Goal: Communication & Community: Answer question/provide support

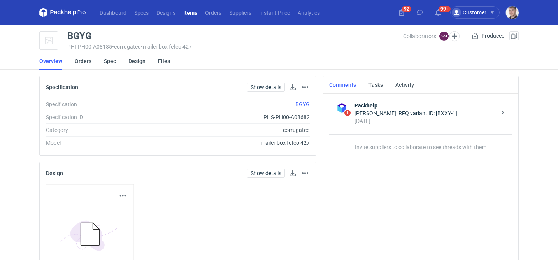
click at [140, 60] on link "Design" at bounding box center [136, 61] width 17 height 17
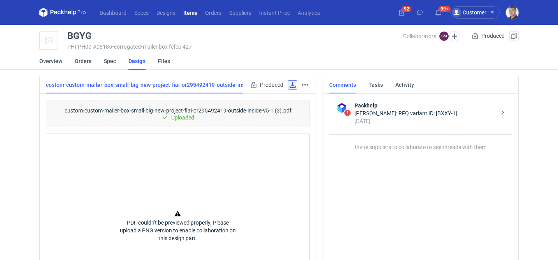
click at [296, 87] on link at bounding box center [292, 84] width 9 height 9
click at [93, 61] on li "Orders" at bounding box center [89, 61] width 29 height 17
click at [87, 61] on link "Orders" at bounding box center [83, 61] width 17 height 17
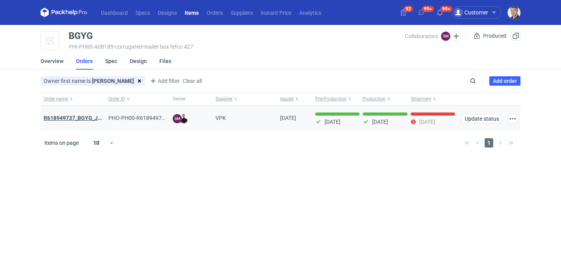
click at [91, 116] on strong "R618949737_BGYG_JJWU_AOVG_WTNK" at bounding box center [94, 118] width 100 height 6
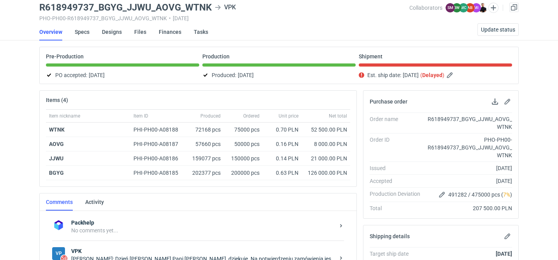
scroll to position [32, 0]
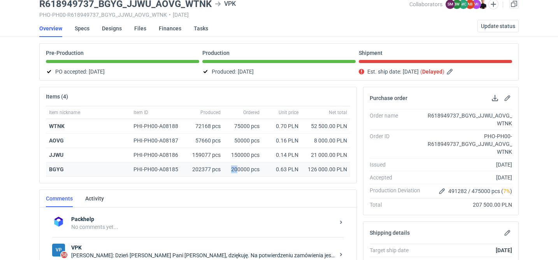
drag, startPoint x: 238, startPoint y: 169, endPoint x: 231, endPoint y: 169, distance: 7.8
click at [231, 169] on div "200000 pcs" at bounding box center [243, 169] width 39 height 14
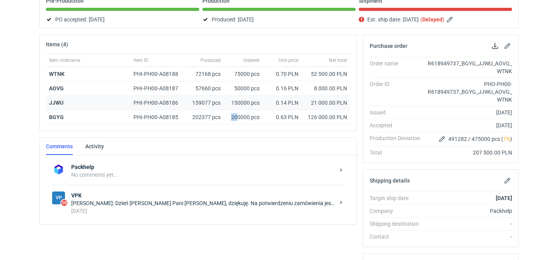
scroll to position [0, 0]
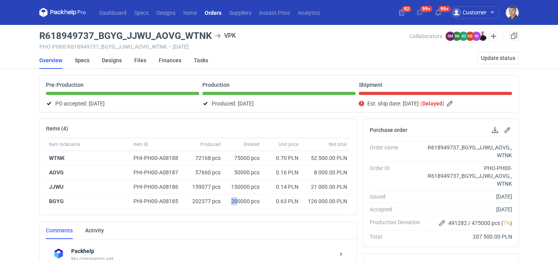
click at [114, 60] on link "Designs" at bounding box center [112, 60] width 20 height 17
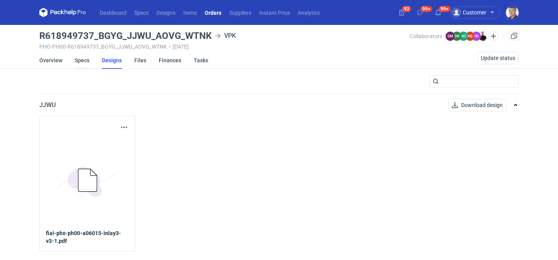
click at [84, 62] on link "Specs" at bounding box center [82, 60] width 15 height 17
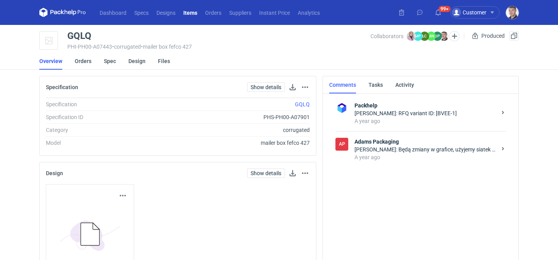
click at [127, 62] on li "Spec" at bounding box center [116, 61] width 25 height 17
click at [82, 66] on link "Orders" at bounding box center [83, 61] width 17 height 17
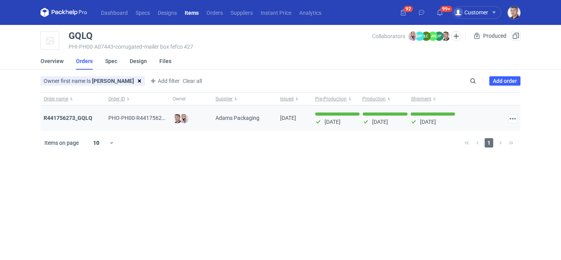
click at [76, 122] on div "R441756273_GQLQ" at bounding box center [72, 118] width 65 height 25
click at [77, 118] on strong "R441756273_GQLQ" at bounding box center [68, 118] width 49 height 6
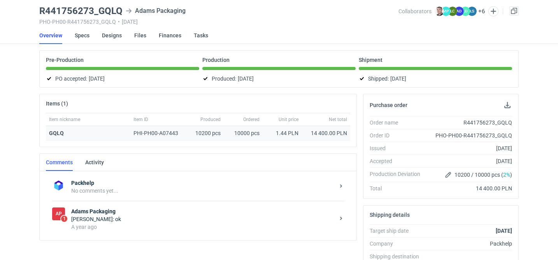
scroll to position [38, 0]
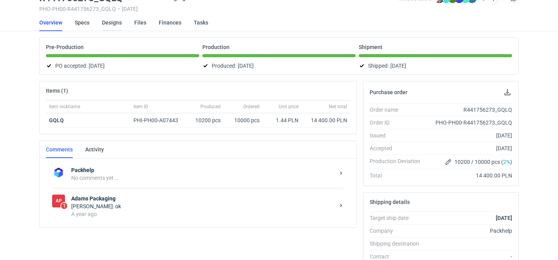
click at [103, 25] on link "Designs" at bounding box center [112, 22] width 20 height 17
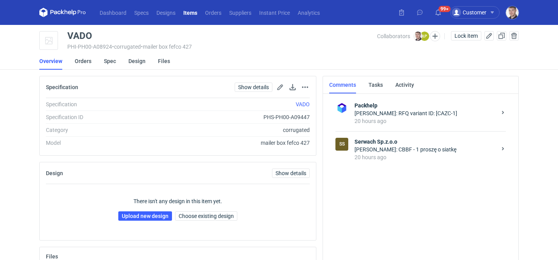
click at [396, 149] on div "Maciej Sikora: CBBF - 1 proszę o siatkę" at bounding box center [426, 150] width 142 height 8
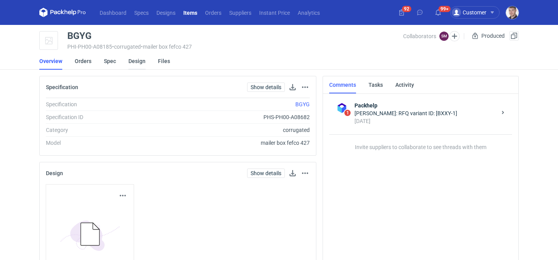
click at [132, 57] on link "Design" at bounding box center [136, 61] width 17 height 17
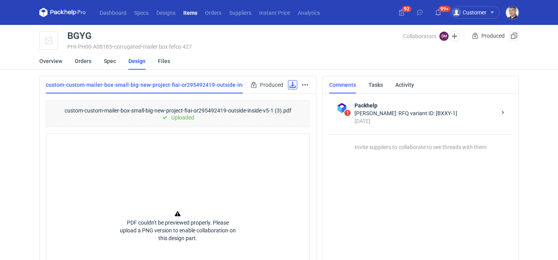
click at [291, 86] on link at bounding box center [292, 84] width 9 height 9
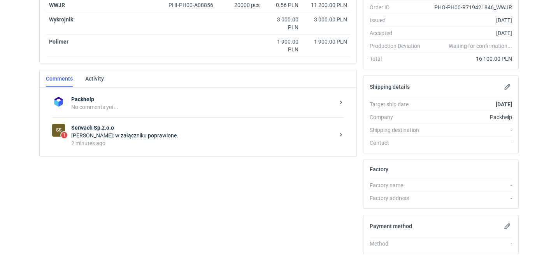
click at [181, 137] on div "Łukasz Postawa: w załączniku poprawione." at bounding box center [203, 136] width 264 height 8
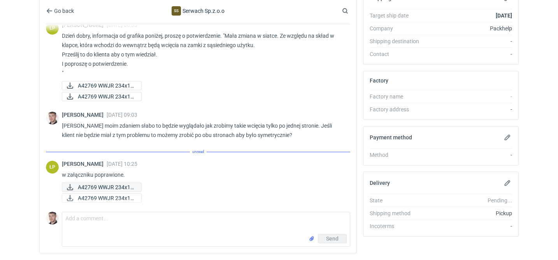
scroll to position [32, 0]
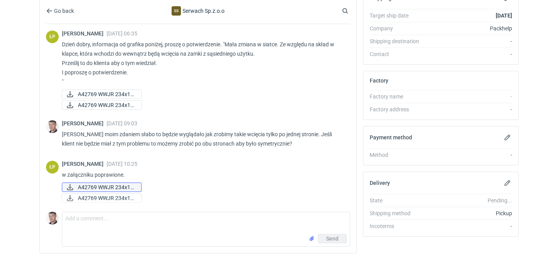
click at [122, 188] on span "A42769 WWJR 234x17..." at bounding box center [106, 187] width 57 height 9
click at [102, 199] on span "A42769 WWJR 234x17..." at bounding box center [106, 198] width 57 height 9
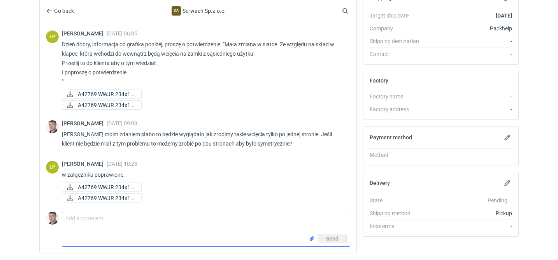
click at [171, 222] on textarea "Comment message" at bounding box center [206, 223] width 288 height 22
type textarea "o"
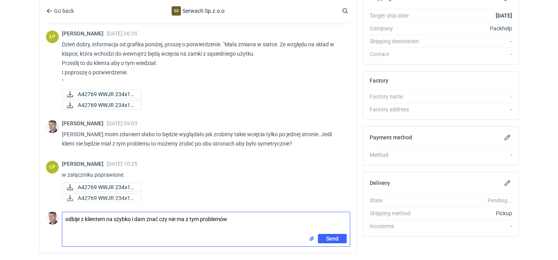
type textarea "odbije z klientem na szybko i dam znać czy nie ma z tym problemów"
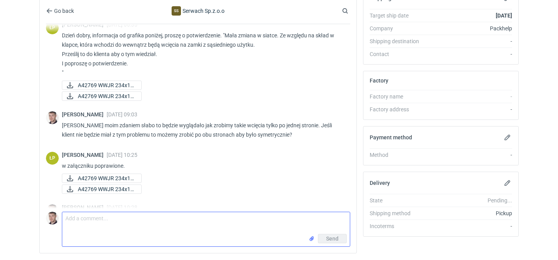
scroll to position [63, 0]
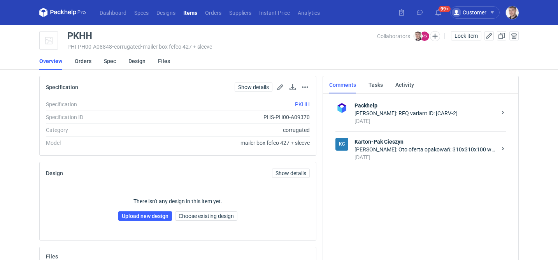
click at [384, 151] on div "[PERSON_NAME]: Oto oferta opakowań: 310x310x100 wew. Fefco: 427 Fala E brąz 340…" at bounding box center [426, 150] width 142 height 8
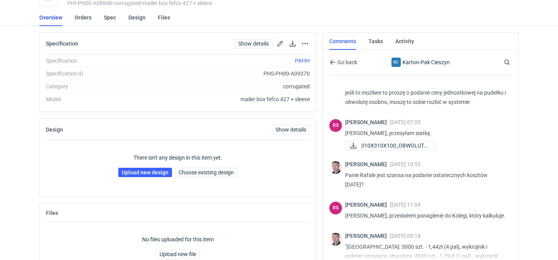
scroll to position [130, 0]
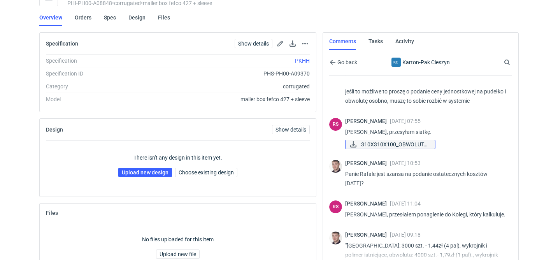
click at [410, 147] on span "310X310X100_OBWOLUTA..." at bounding box center [395, 144] width 68 height 9
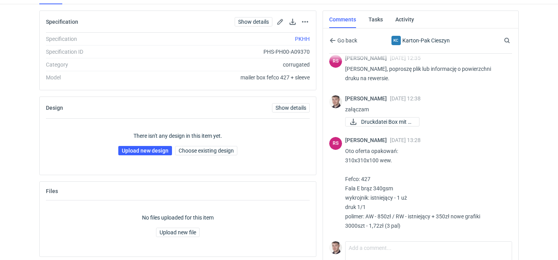
scroll to position [88, 0]
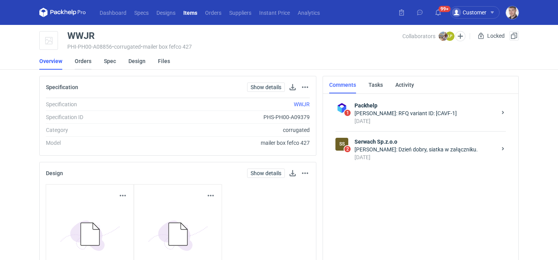
click at [86, 63] on link "Orders" at bounding box center [83, 61] width 17 height 17
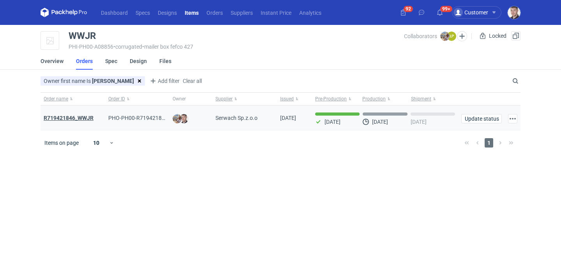
click at [92, 117] on strong "R719421846_WWJR" at bounding box center [69, 118] width 50 height 6
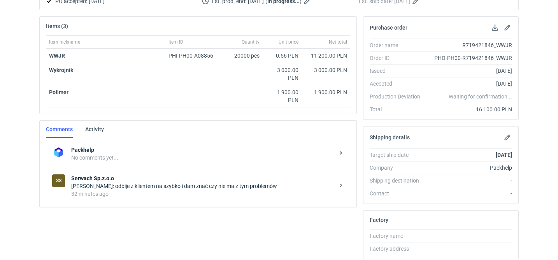
click at [217, 194] on div "32 minutes ago" at bounding box center [203, 194] width 264 height 8
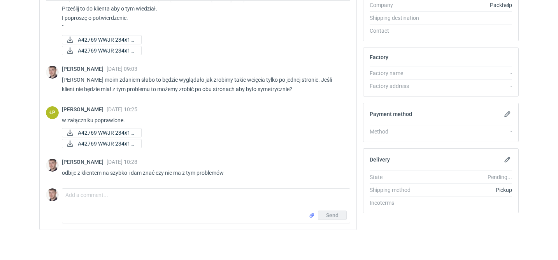
scroll to position [266, 0]
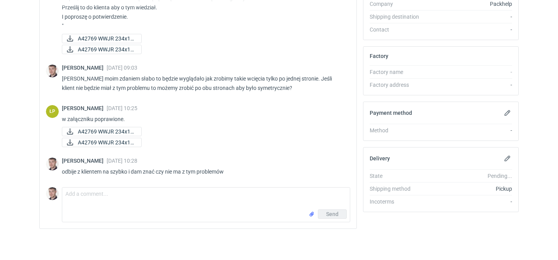
click at [120, 181] on div "[PERSON_NAME] [DATE] 10:28 odbije z klientem na szybko i dam znać czy nie ma z …" at bounding box center [198, 168] width 304 height 31
click at [116, 187] on div "Comment message Send" at bounding box center [198, 203] width 304 height 38
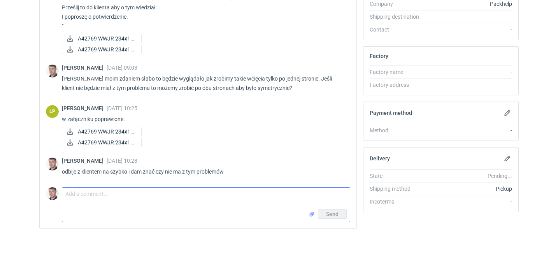
click at [113, 193] on textarea "Comment message" at bounding box center [206, 199] width 288 height 22
type textarea "[PERSON_NAME] akceptuje, lećmy z tym dalej"
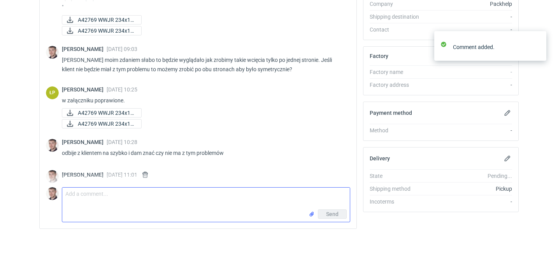
scroll to position [97, 0]
